Goal: Information Seeking & Learning: Find specific fact

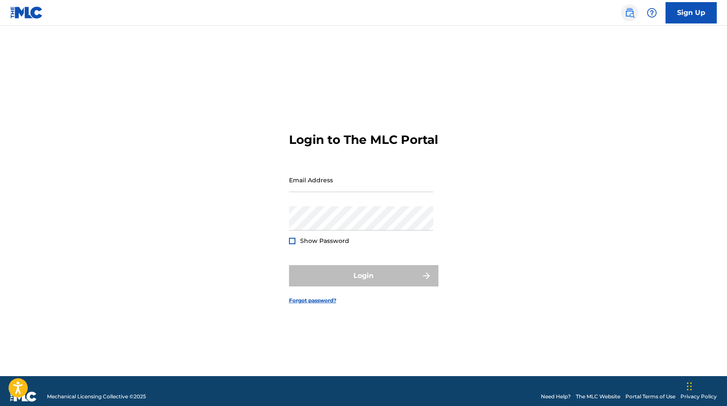
click at [524, 10] on img at bounding box center [629, 13] width 10 height 10
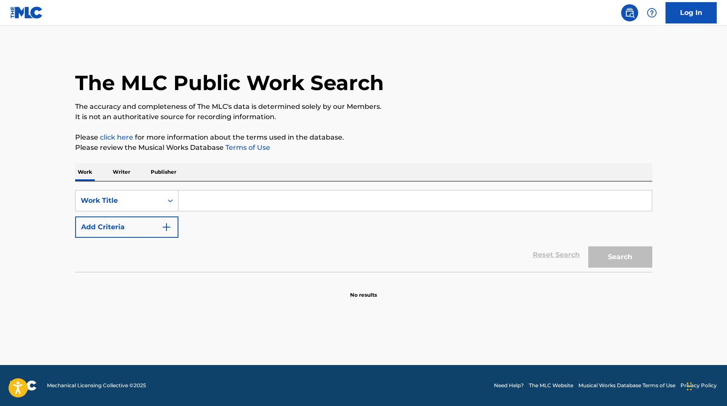
click at [238, 208] on input "Search Form" at bounding box center [414, 200] width 473 height 20
type input "el lokeron"
click at [524, 251] on button "Search" at bounding box center [620, 256] width 64 height 21
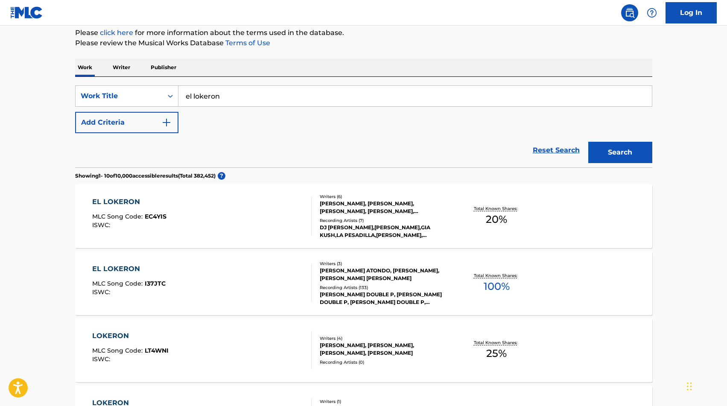
scroll to position [105, 0]
click at [218, 218] on div "EL LOKERON MLC Song Code : EC4YIS ISWC :" at bounding box center [201, 215] width 219 height 38
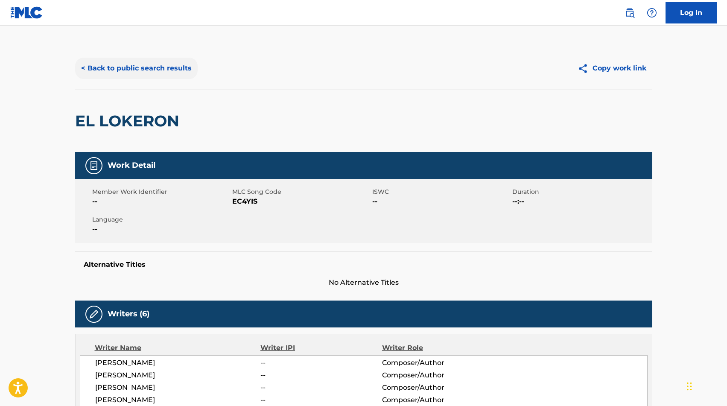
click at [98, 64] on button "< Back to public search results" at bounding box center [136, 68] width 122 height 21
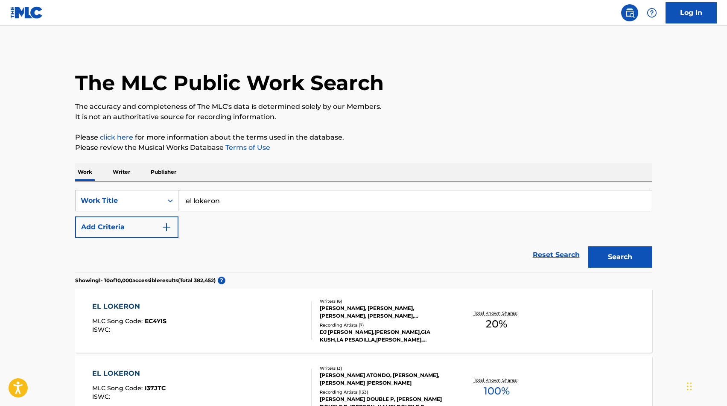
scroll to position [105, 0]
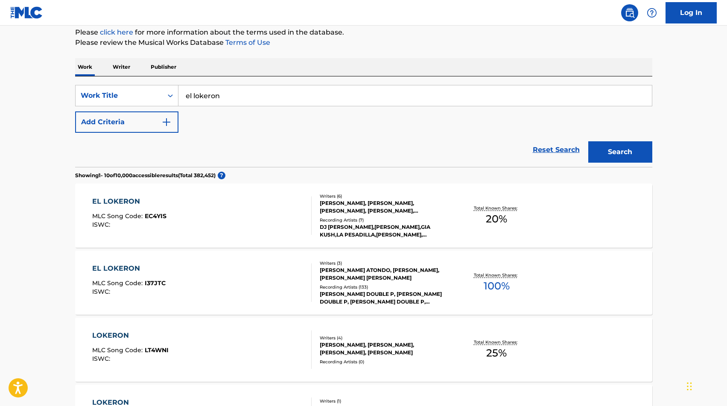
click at [223, 275] on div "EL LOKERON MLC Song Code : I37JTC ISWC :" at bounding box center [201, 282] width 219 height 38
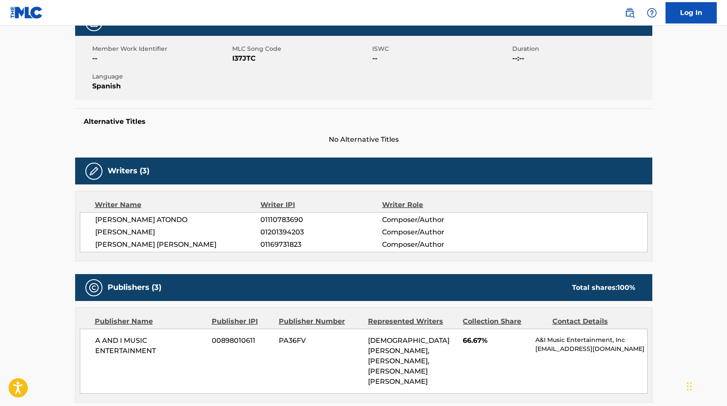
scroll to position [146, 0]
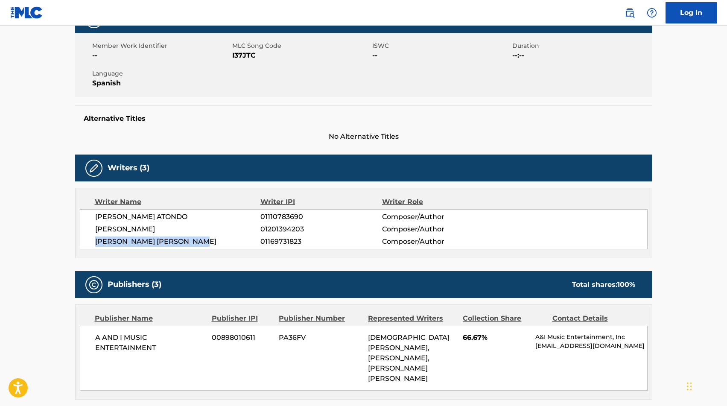
drag, startPoint x: 207, startPoint y: 240, endPoint x: 95, endPoint y: 243, distance: 112.2
click at [95, 243] on span "[PERSON_NAME] [PERSON_NAME]" at bounding box center [178, 241] width 166 height 10
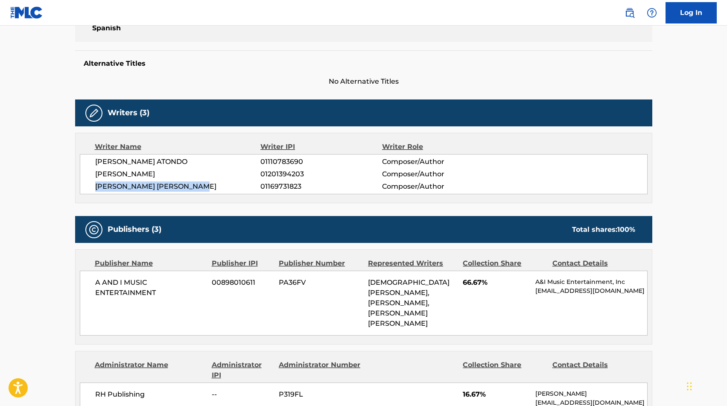
scroll to position [207, 0]
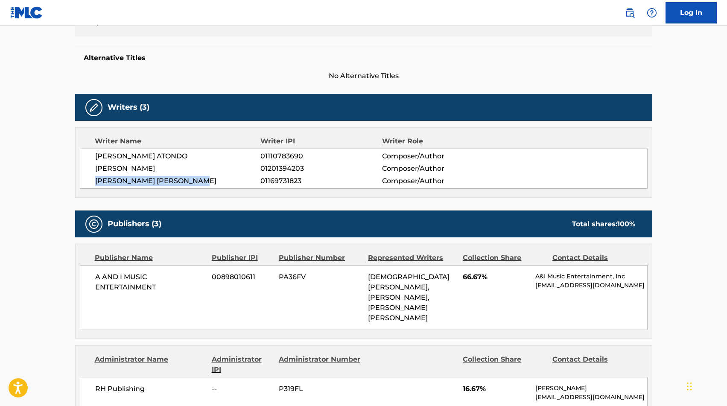
drag, startPoint x: 219, startPoint y: 168, endPoint x: 91, endPoint y: 168, distance: 128.4
click at [90, 168] on div "YAHID ROEL TEJEDA ATONDO 01110783690 Composer/Author JESUS ISRAEL BARRAZA CAMAC…" at bounding box center [363, 168] width 567 height 40
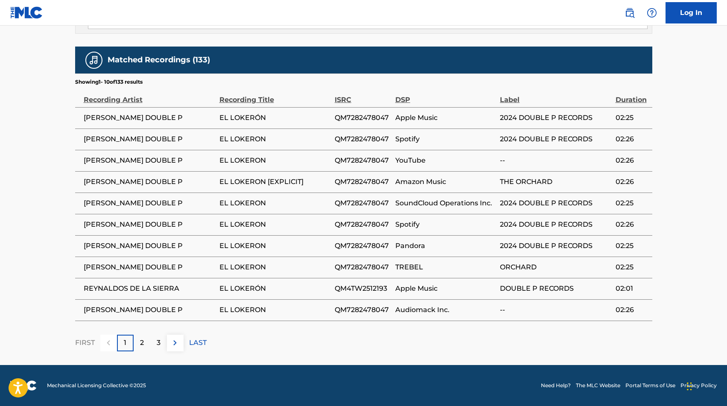
scroll to position [777, 0]
click at [178, 343] on img at bounding box center [175, 342] width 10 height 10
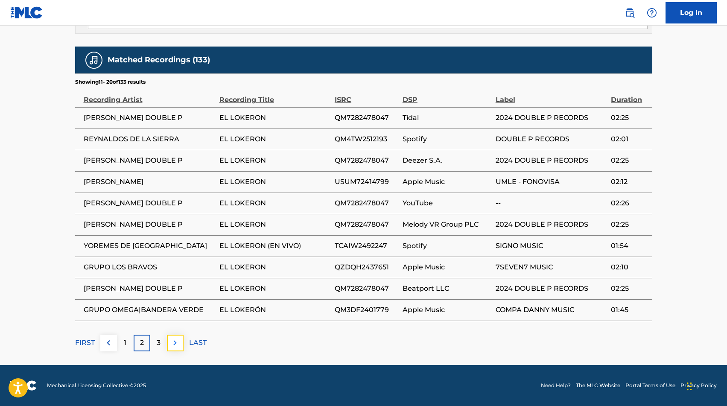
click at [173, 340] on img at bounding box center [175, 342] width 10 height 10
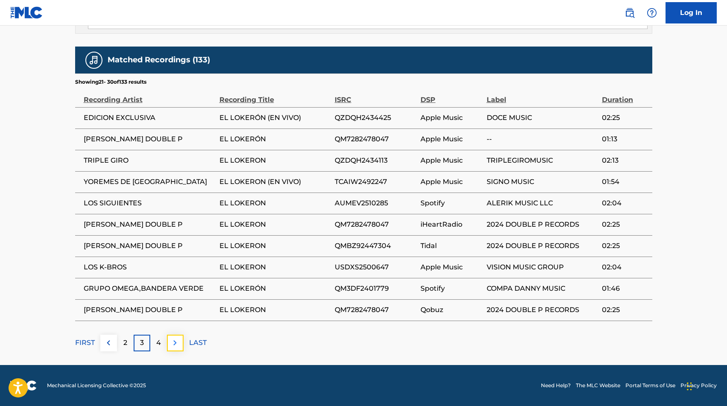
click at [172, 344] on img at bounding box center [175, 342] width 10 height 10
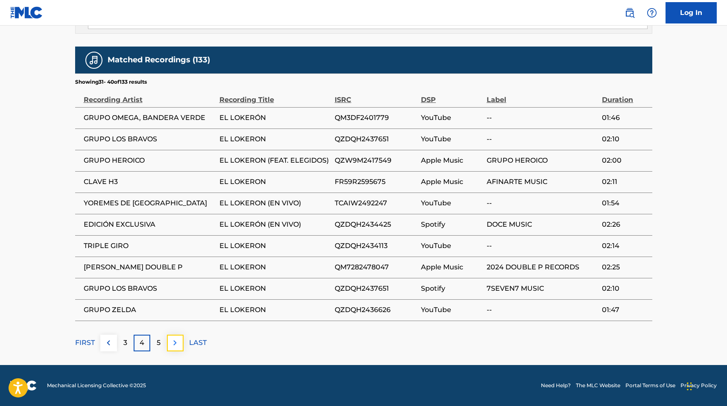
click at [167, 340] on button at bounding box center [175, 342] width 17 height 17
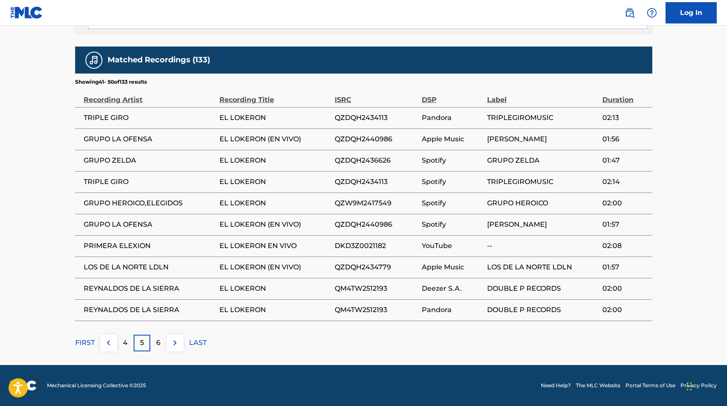
click at [117, 131] on td "GRUPO LA OFENSA" at bounding box center [147, 138] width 144 height 21
click at [114, 136] on span "GRUPO LA OFENSA" at bounding box center [149, 139] width 131 height 10
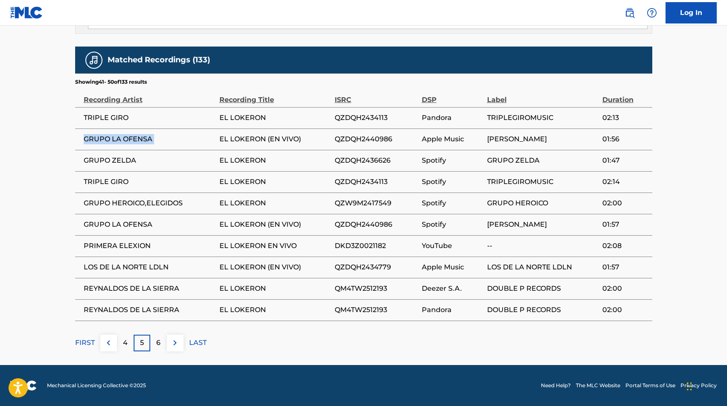
copy div "GRUPO LA OFENSA"
click at [128, 240] on td "PRIMERA ELEXION" at bounding box center [147, 245] width 144 height 21
click at [129, 245] on span "PRIMERA ELEXION" at bounding box center [149, 246] width 131 height 10
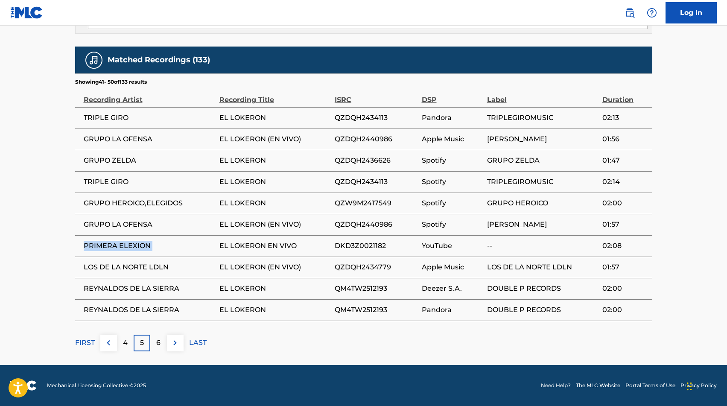
copy div "PRIMERA ELEXION"
click at [170, 340] on img at bounding box center [175, 342] width 10 height 10
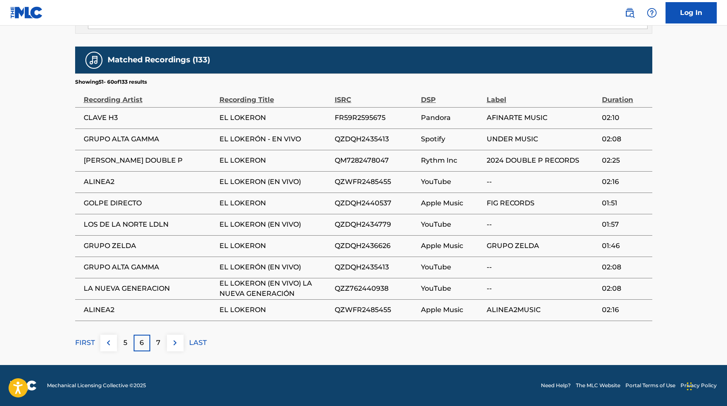
click at [142, 134] on td "GRUPO ALTA GAMMA" at bounding box center [147, 138] width 144 height 21
copy div "GRUPO ALTA GAMMA"
click at [119, 199] on span "GOLPE DIRECTO" at bounding box center [149, 203] width 131 height 10
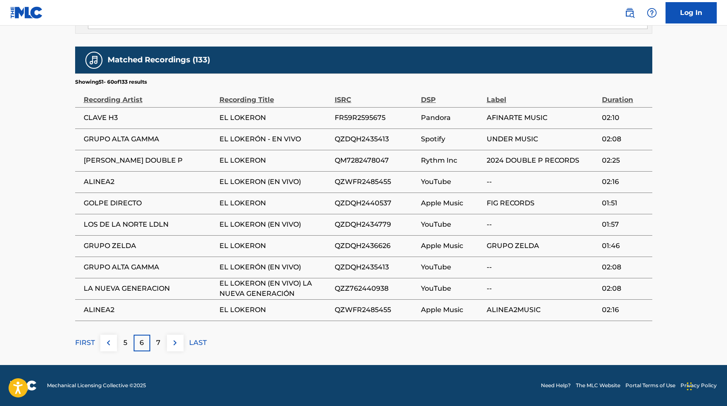
click at [119, 199] on span "GOLPE DIRECTO" at bounding box center [149, 203] width 131 height 10
copy div "GOLPE DIRECTO"
click at [140, 289] on span "LA NUEVA GENERACION" at bounding box center [149, 288] width 131 height 10
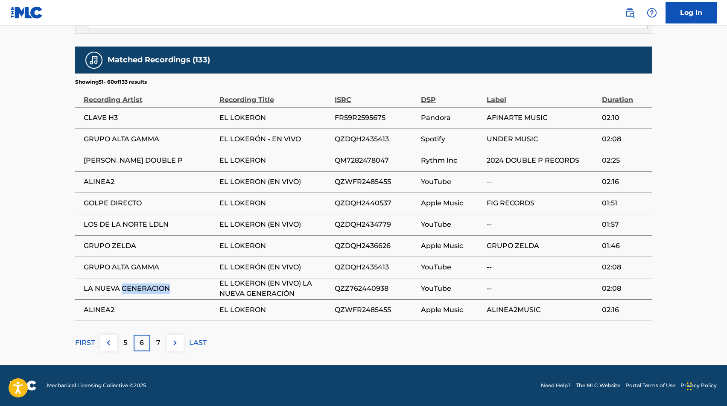
click at [140, 289] on span "LA NUEVA GENERACION" at bounding box center [149, 288] width 131 height 10
copy div "LA NUEVA GENERACION"
click at [180, 340] on img at bounding box center [175, 342] width 10 height 10
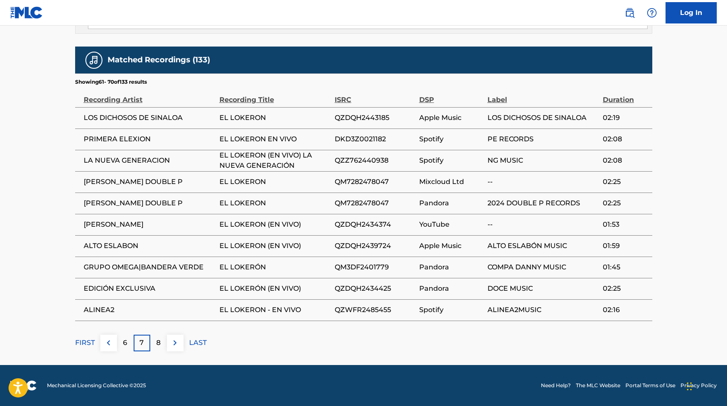
click at [168, 115] on span "LOS DICHOSOS DE SINALOA" at bounding box center [149, 118] width 131 height 10
copy div "LOS DICHOSOS DE SINALOA"
click at [114, 227] on span "WERO BELICO" at bounding box center [149, 224] width 131 height 10
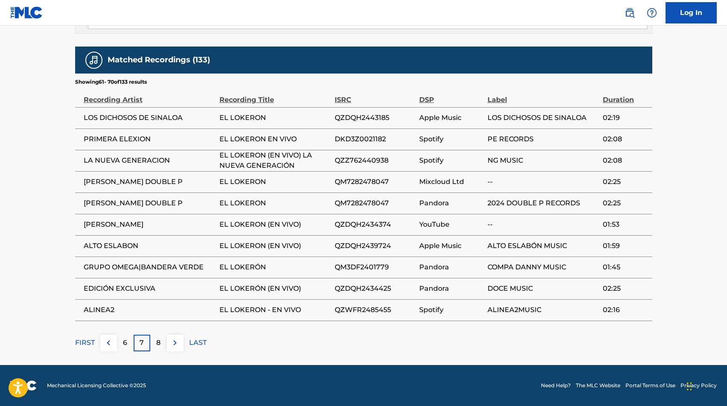
click at [114, 227] on span "WERO BELICO" at bounding box center [149, 224] width 131 height 10
copy div "WERO BELICO"
click at [175, 340] on img at bounding box center [175, 342] width 10 height 10
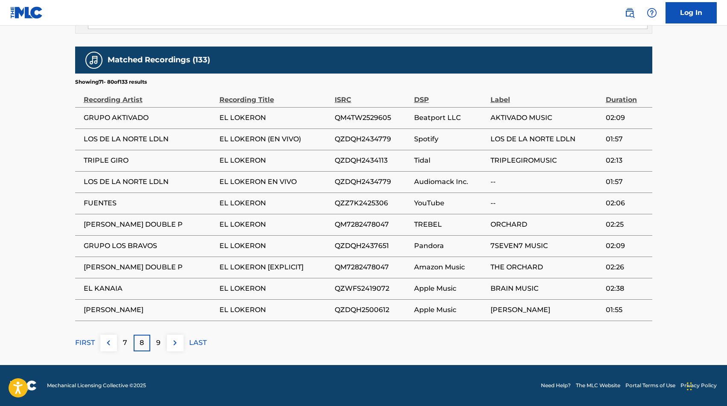
click at [107, 287] on span "EL KANAIA" at bounding box center [149, 288] width 131 height 10
copy div "EL KANAIA"
click at [180, 341] on button at bounding box center [175, 342] width 17 height 17
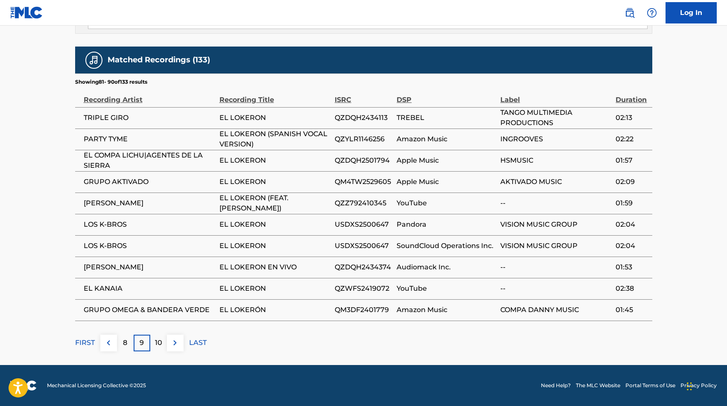
click at [114, 137] on span "PARTY TYME" at bounding box center [149, 139] width 131 height 10
copy div "PARTY TYME"
click at [176, 340] on img at bounding box center [175, 342] width 10 height 10
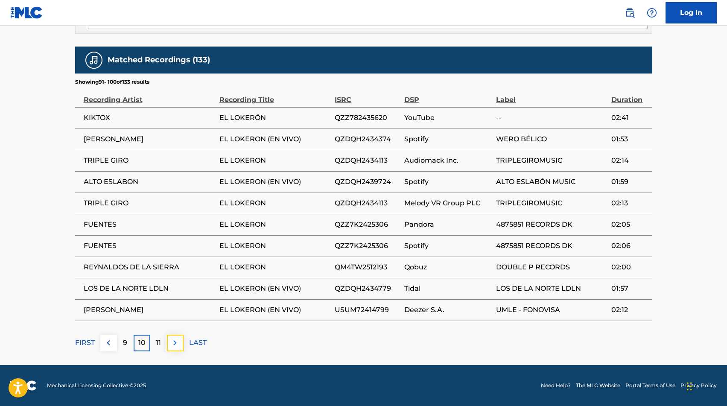
click at [175, 342] on img at bounding box center [175, 342] width 10 height 10
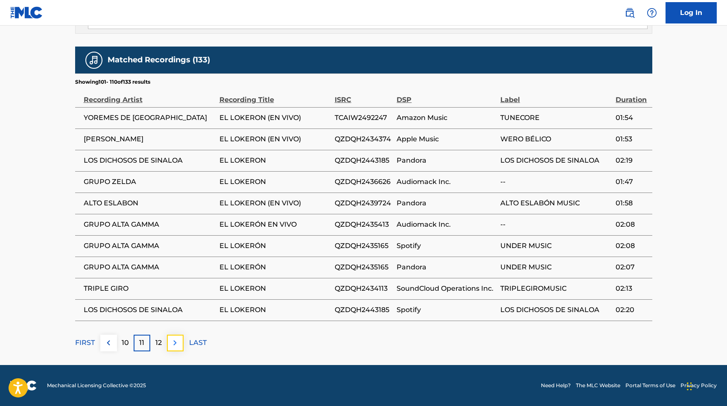
click at [172, 343] on img at bounding box center [175, 342] width 10 height 10
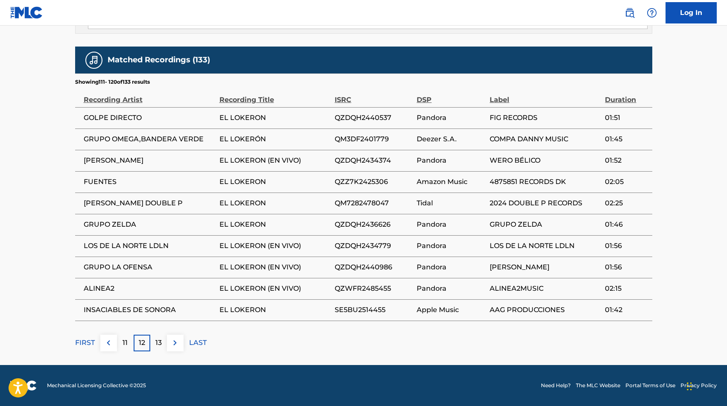
click at [122, 268] on span "GRUPO LA OFENSA" at bounding box center [149, 267] width 131 height 10
copy div "GRUPO LA OFENSA"
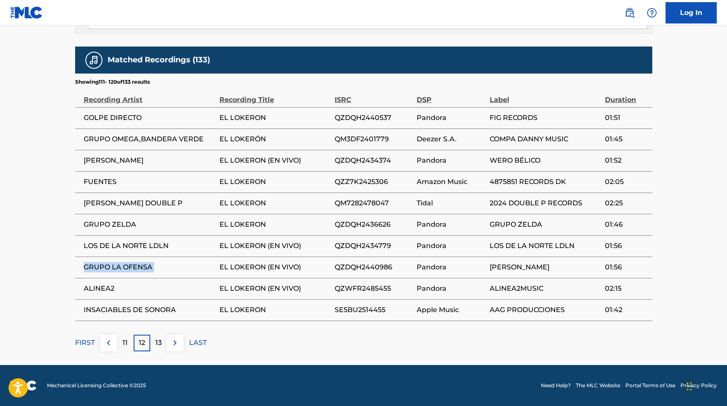
click at [97, 315] on td "INSACIABLES DE SONORA" at bounding box center [147, 309] width 144 height 21
click at [94, 311] on span "INSACIABLES DE SONORA" at bounding box center [149, 310] width 131 height 10
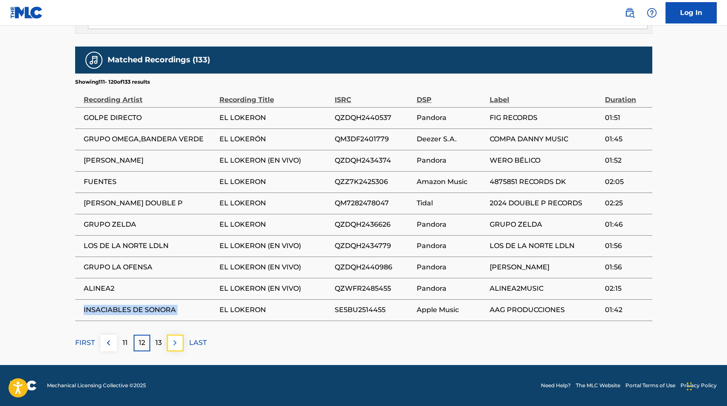
click at [175, 348] on button at bounding box center [175, 342] width 17 height 17
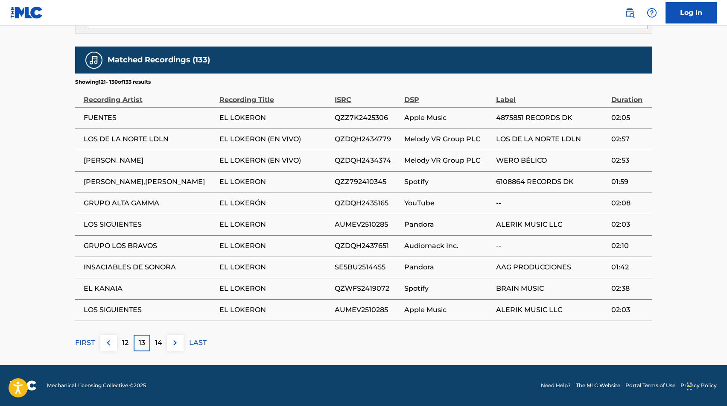
click at [125, 262] on span "INSACIABLES DE SONORA" at bounding box center [149, 267] width 131 height 10
click at [174, 339] on img at bounding box center [175, 342] width 10 height 10
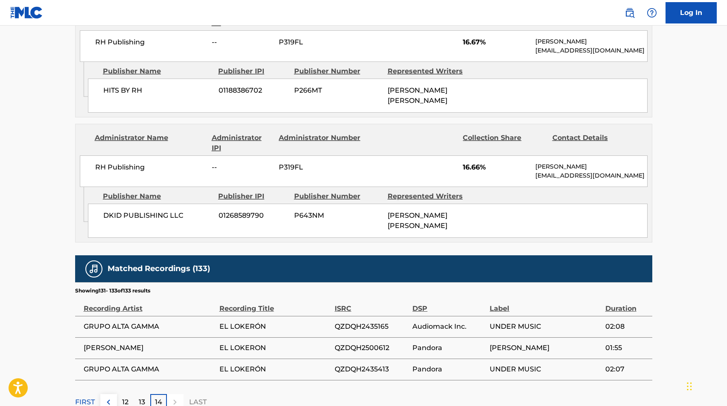
scroll to position [627, 0]
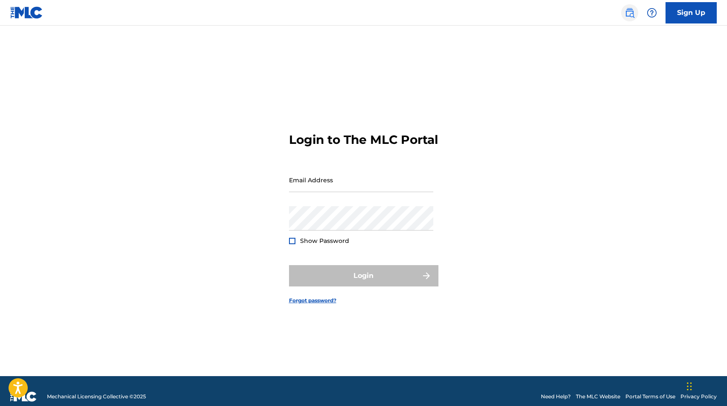
click at [629, 15] on img at bounding box center [629, 13] width 10 height 10
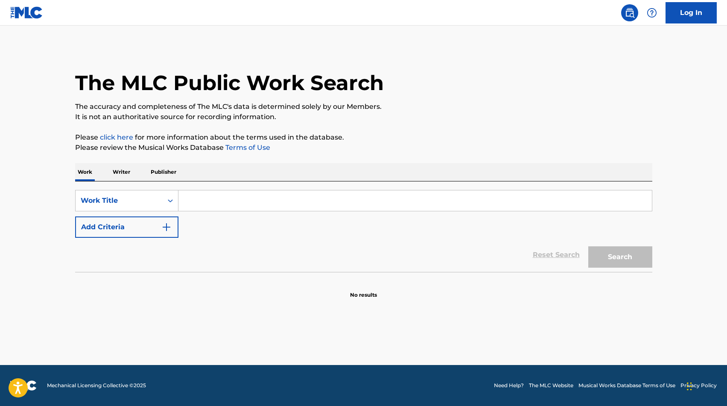
click at [329, 199] on input "Search Form" at bounding box center [414, 200] width 473 height 20
type input "el lokeron"
click at [620, 248] on button "Search" at bounding box center [620, 256] width 64 height 21
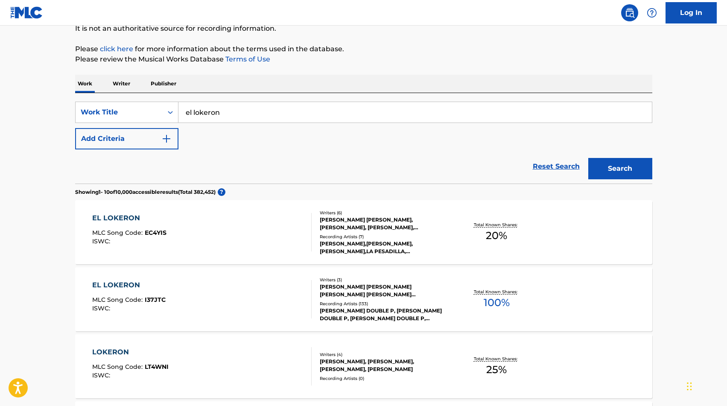
scroll to position [89, 0]
click at [277, 291] on div "EL LOKERON MLC Song Code : I37JTC ISWC :" at bounding box center [201, 298] width 219 height 38
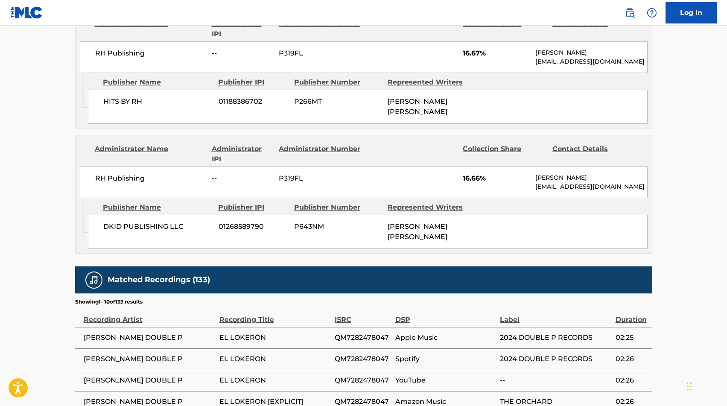
scroll to position [614, 0]
